Goal: Register for event/course

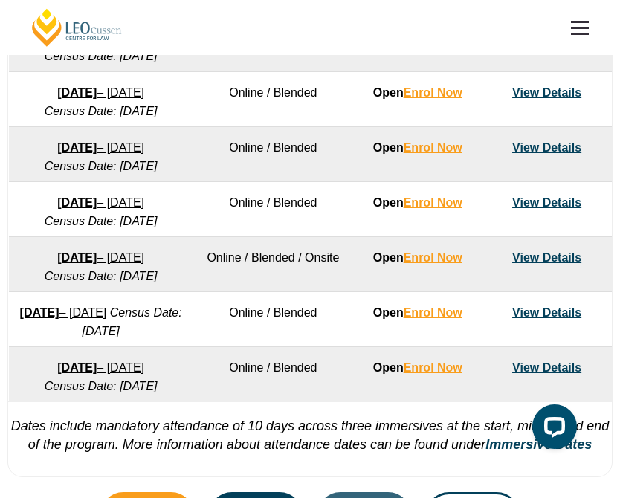
scroll to position [994, 0]
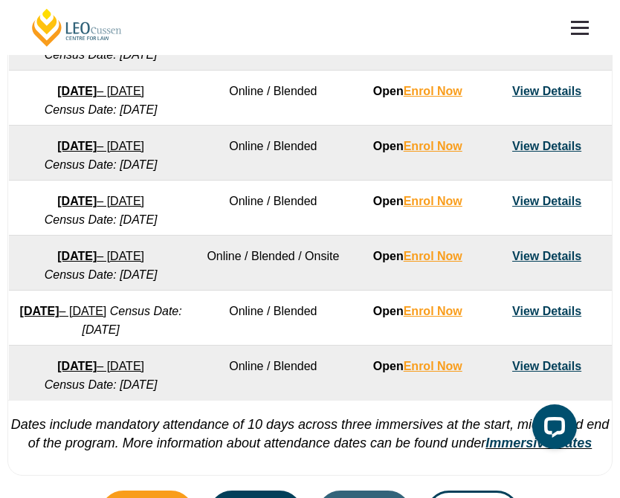
click at [144, 262] on link "3 August 2026 – 18 December 2026" at bounding box center [100, 256] width 87 height 13
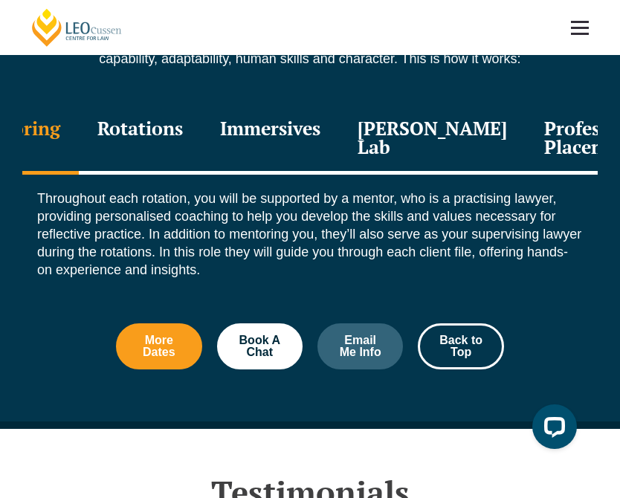
scroll to position [1885, 0]
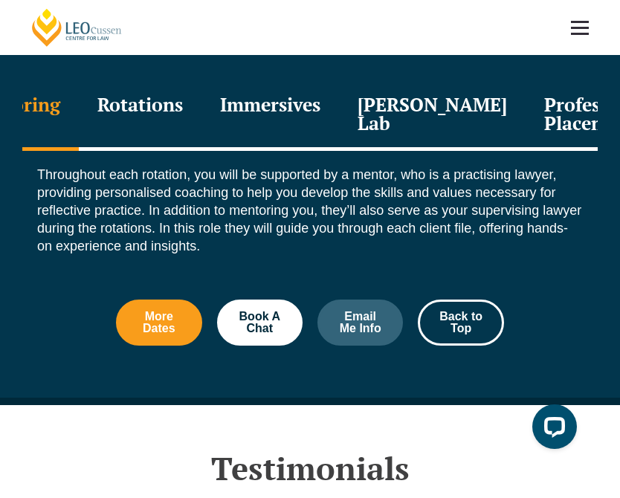
click at [541, 116] on div "Professional Placement" at bounding box center [598, 115] width 146 height 71
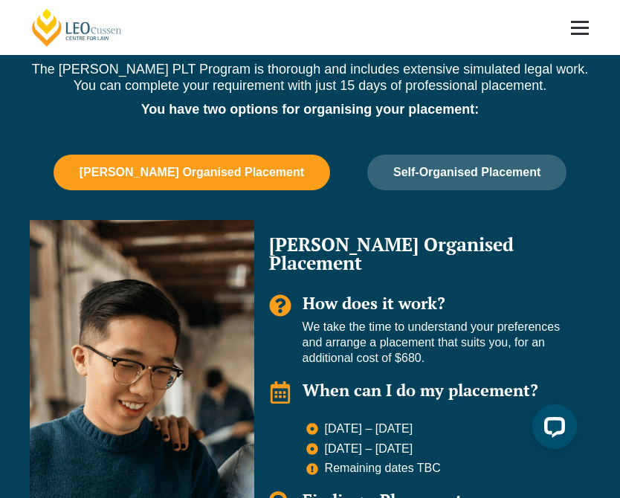
scroll to position [1024, 0]
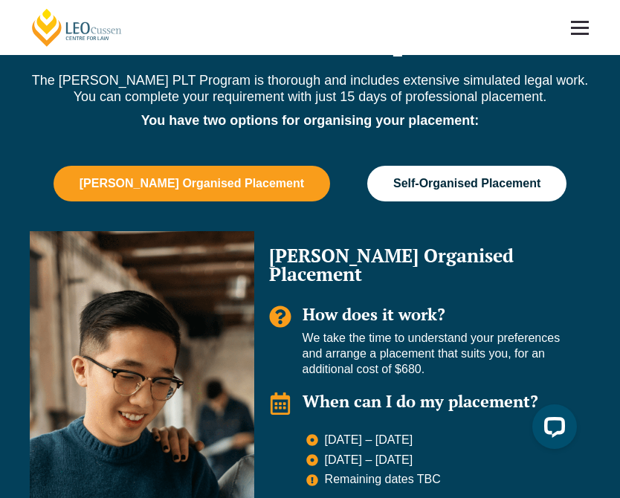
click at [403, 191] on button "Self-Organised Placement" at bounding box center [466, 184] width 199 height 36
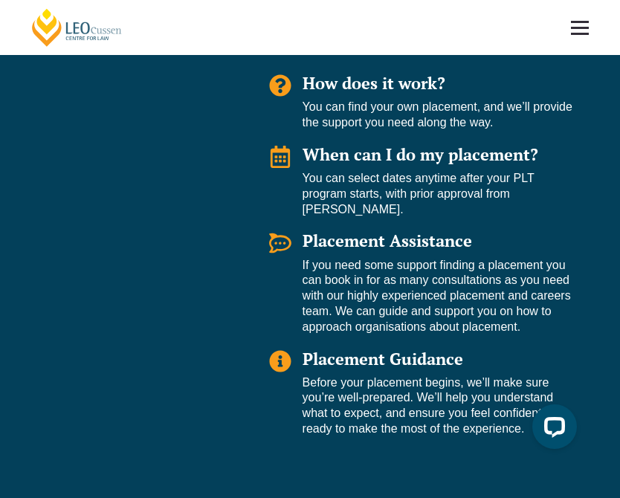
scroll to position [921, 0]
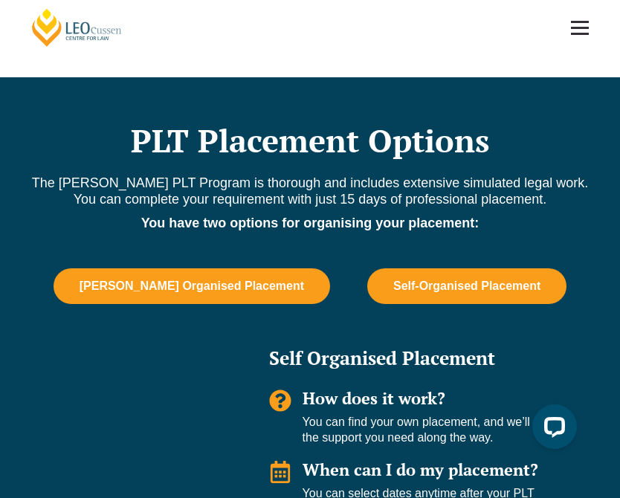
click at [215, 294] on button "Leo Cussen Organised Placement" at bounding box center [192, 286] width 276 height 36
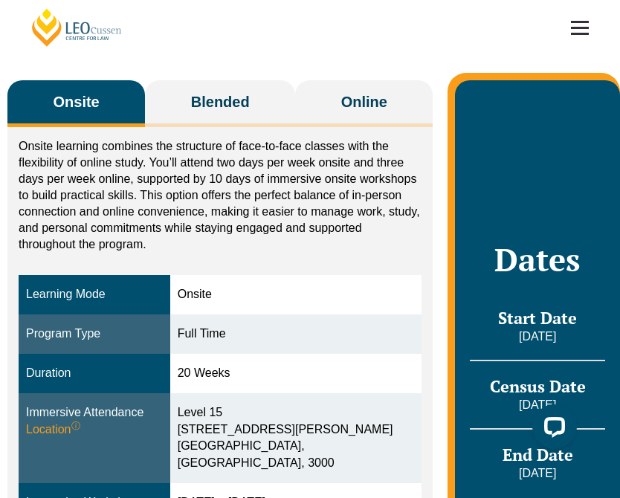
scroll to position [225, 0]
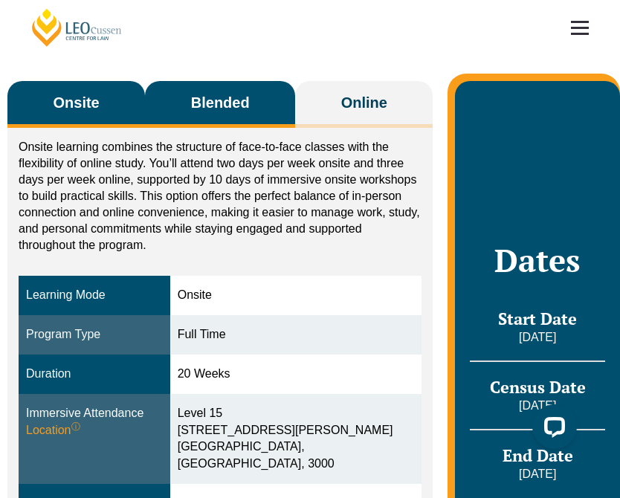
click at [244, 98] on span "Blended" at bounding box center [220, 102] width 59 height 21
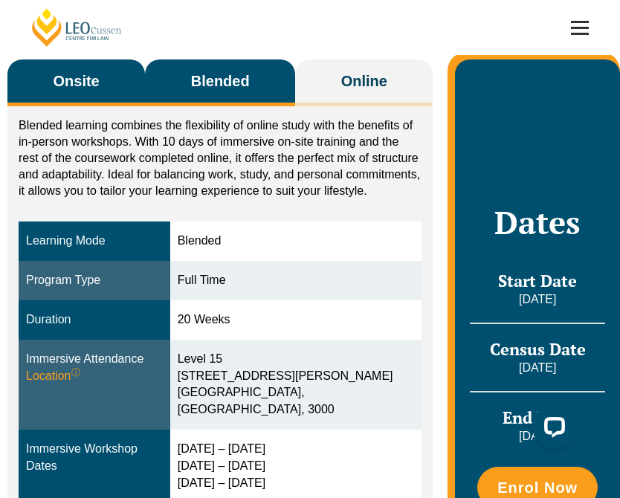
scroll to position [242, 0]
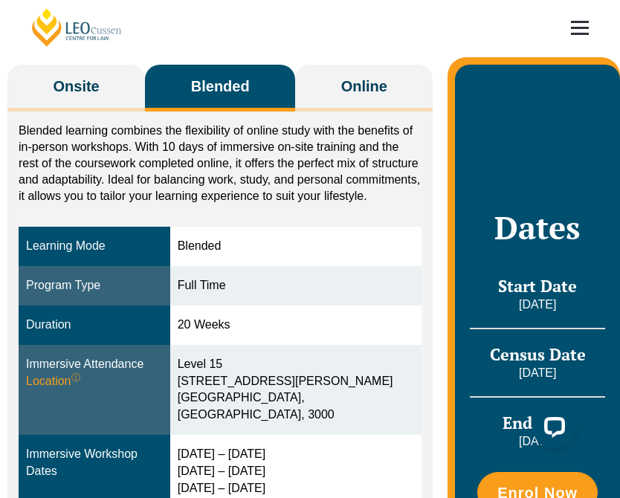
click at [48, 59] on div "Onsite Blended Online Onsite learning combines the structure of face-to-face cl…" at bounding box center [310, 364] width 620 height 719
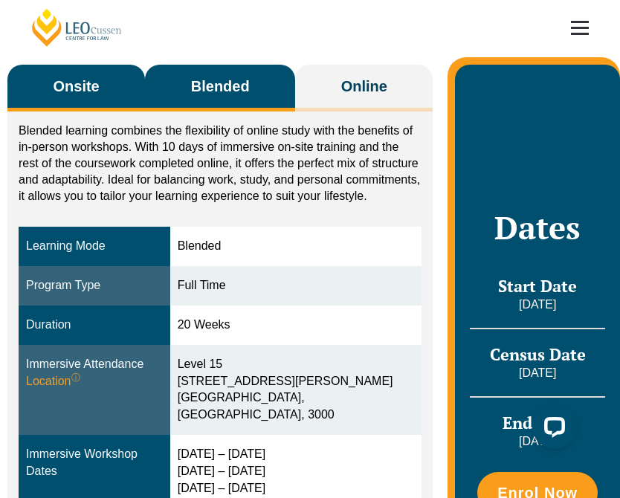
click at [62, 79] on span "Onsite" at bounding box center [77, 86] width 46 height 21
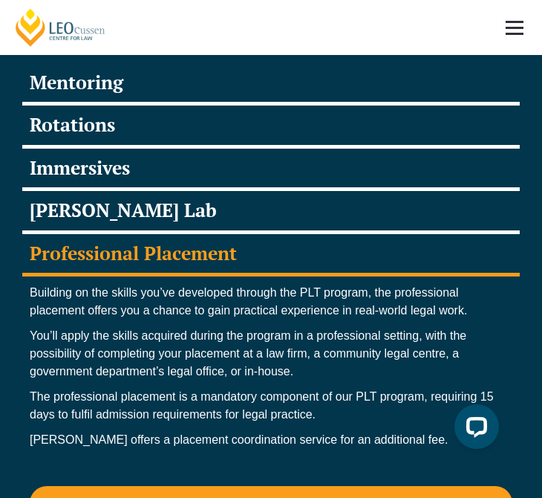
scroll to position [2411, 0]
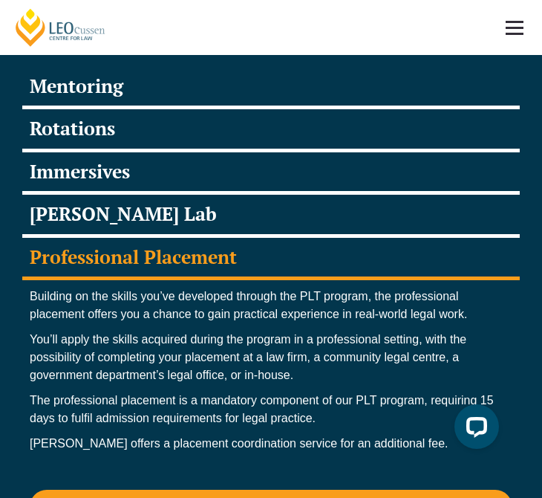
click at [99, 112] on div "Rotations" at bounding box center [271, 130] width 498 height 43
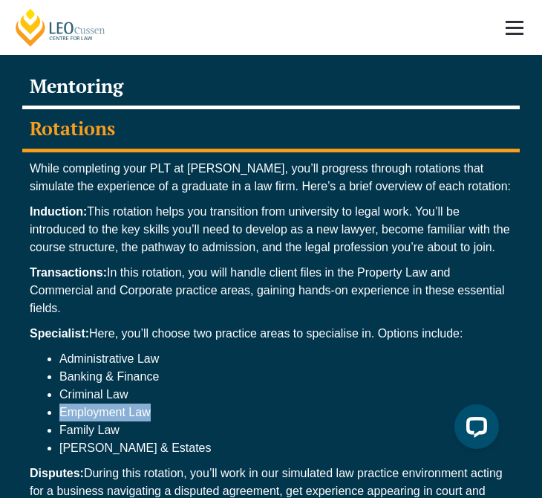
drag, startPoint x: 62, startPoint y: 395, endPoint x: 236, endPoint y: 394, distance: 173.9
click at [236, 404] on li "Employment Law" at bounding box center [285, 413] width 453 height 18
drag, startPoint x: 60, startPoint y: 397, endPoint x: 215, endPoint y: 397, distance: 154.6
click at [215, 404] on li "Employment Law" at bounding box center [285, 413] width 453 height 18
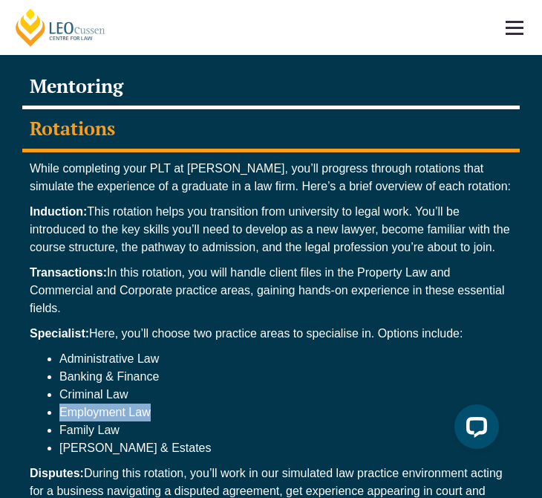
click at [215, 404] on li "Employment Law" at bounding box center [285, 413] width 453 height 18
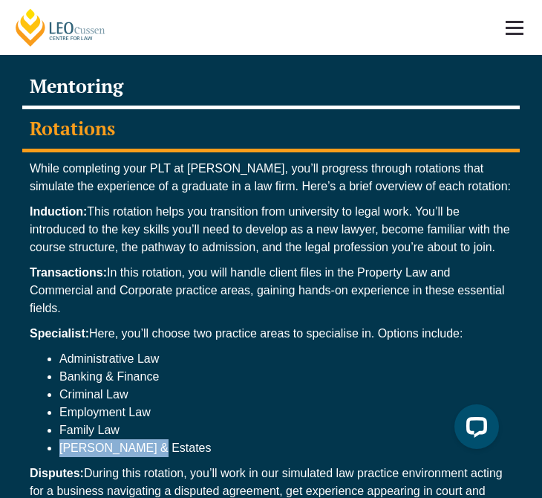
drag, startPoint x: 59, startPoint y: 431, endPoint x: 247, endPoint y: 431, distance: 188.0
click at [247, 431] on ul "Administrative Law Banking & Finance Criminal Law Employment Law Family Law Wil…" at bounding box center [271, 403] width 483 height 107
click at [247, 439] on li "Wills & Estates" at bounding box center [285, 448] width 453 height 18
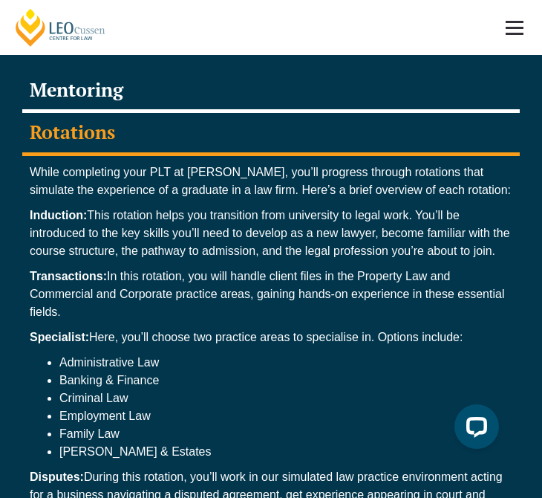
click at [115, 119] on div "Rotations" at bounding box center [271, 134] width 498 height 43
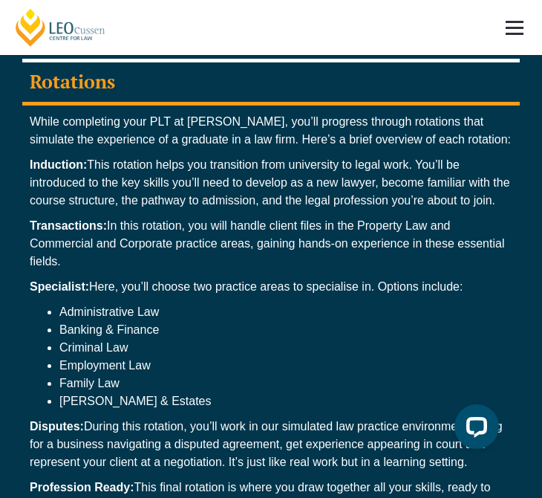
scroll to position [2580, 0]
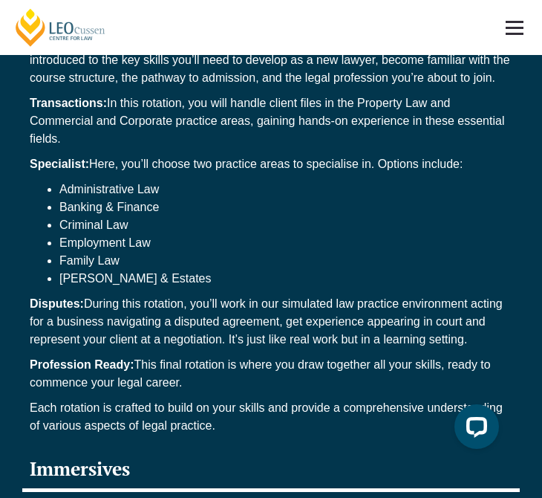
click at [113, 450] on div "Immersives" at bounding box center [271, 471] width 498 height 43
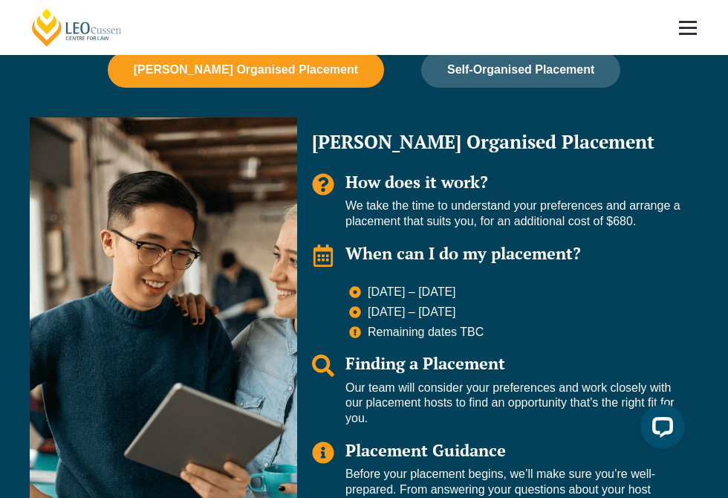
scroll to position [0, 0]
